Goal: Task Accomplishment & Management: Use online tool/utility

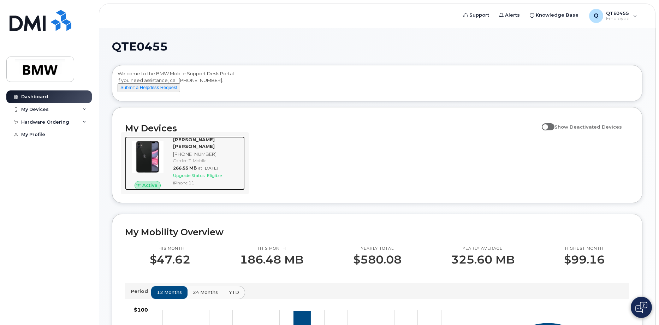
click at [188, 179] on div "[PERSON_NAME] [PERSON_NAME] [PHONE_NUMBER] Carrier: T-Mobile 266.55 MB at [DATE…" at bounding box center [207, 163] width 75 height 54
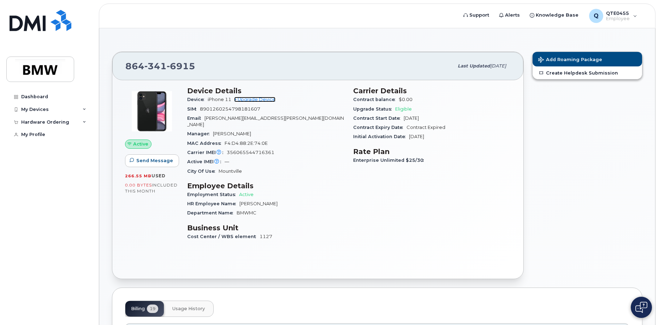
click at [258, 97] on link "+ Upgrade Device" at bounding box center [254, 99] width 41 height 5
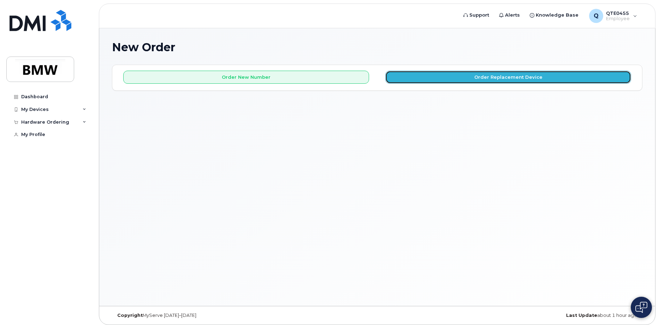
click at [479, 80] on button "Order Replacement Device" at bounding box center [508, 77] width 246 height 13
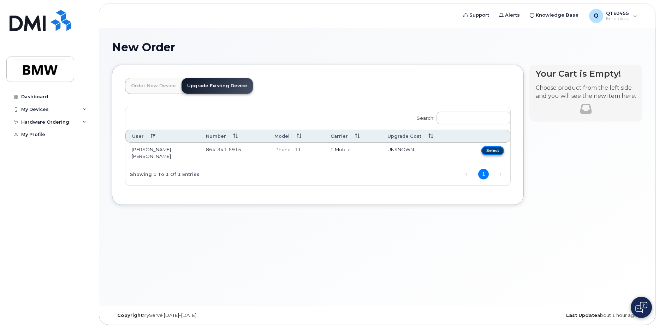
click at [483, 149] on button "Select" at bounding box center [492, 150] width 23 height 9
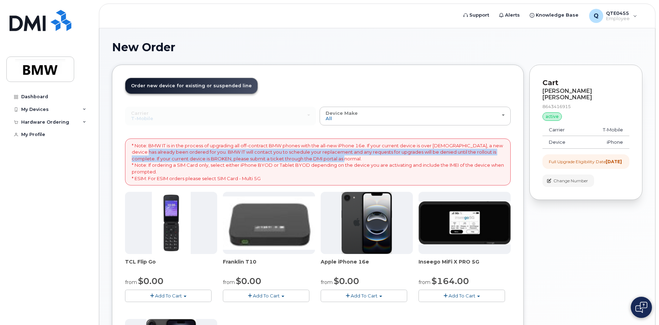
drag, startPoint x: 138, startPoint y: 152, endPoint x: 381, endPoint y: 160, distance: 243.1
click at [381, 160] on p "* Note: BMW IT is in the process of upgrading all off-contract BMW phones with …" at bounding box center [318, 161] width 372 height 39
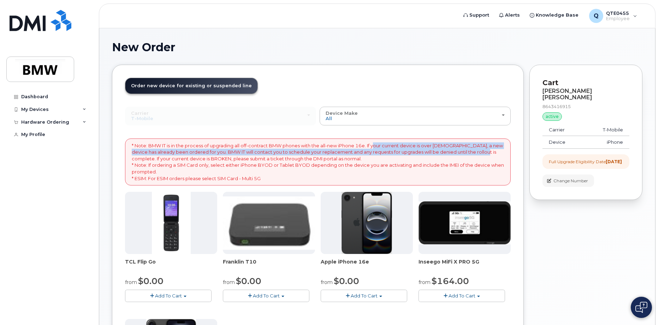
drag, startPoint x: 377, startPoint y: 147, endPoint x: 478, endPoint y: 151, distance: 100.7
click at [478, 151] on p "* Note: BMW IT is in the process of upgrading all off-contract BMW phones with …" at bounding box center [318, 161] width 372 height 39
click at [141, 155] on p "* Note: BMW IT is in the process of upgrading all off-contract BMW phones with …" at bounding box center [318, 161] width 372 height 39
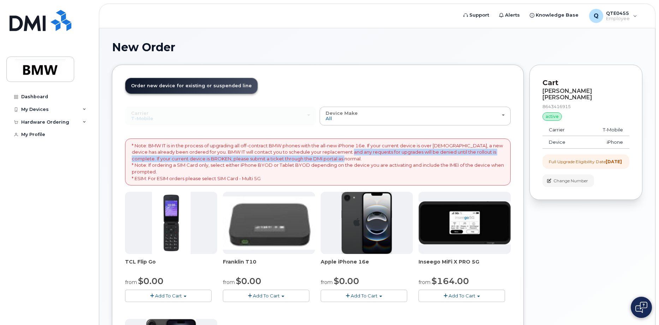
drag, startPoint x: 345, startPoint y: 154, endPoint x: 496, endPoint y: 158, distance: 151.2
click at [496, 158] on p "* Note: BMW IT is in the process of upgrading all off-contract BMW phones with …" at bounding box center [318, 161] width 372 height 39
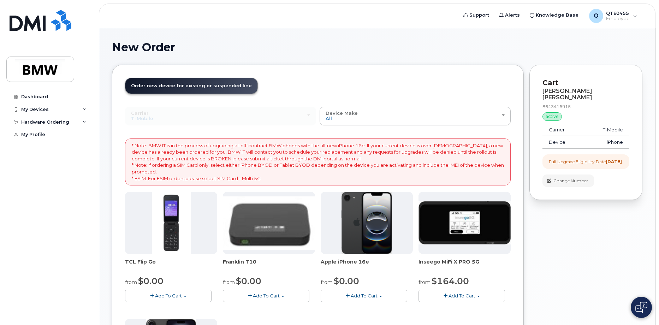
drag, startPoint x: 496, startPoint y: 158, endPoint x: 490, endPoint y: 164, distance: 9.0
click at [490, 164] on p "* Note: BMW IT is in the process of upgrading all off-contract BMW phones with …" at bounding box center [318, 161] width 372 height 39
drag, startPoint x: 550, startPoint y: 153, endPoint x: 585, endPoint y: 160, distance: 35.2
click at [585, 160] on div "Full Upgrade Eligibility Date 2024-01-27" at bounding box center [585, 162] width 73 height 6
drag, startPoint x: 585, startPoint y: 160, endPoint x: 570, endPoint y: 165, distance: 15.8
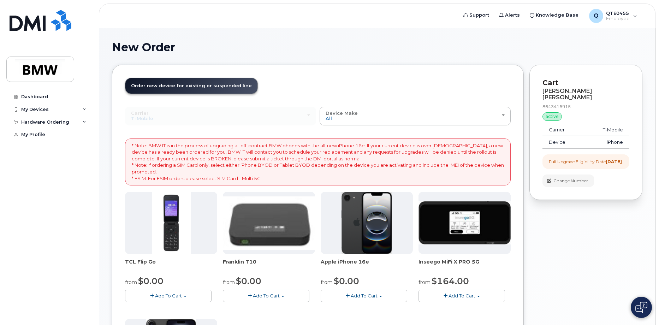
click at [570, 165] on div "Full Upgrade Eligibility Date 2024-01-27" at bounding box center [585, 161] width 87 height 14
click at [314, 74] on div "Order New Device Upgrade Existing Device Order new device and new line Order ne…" at bounding box center [318, 270] width 412 height 411
click at [473, 11] on link "Support" at bounding box center [476, 15] width 36 height 14
